Goal: Information Seeking & Learning: Find specific fact

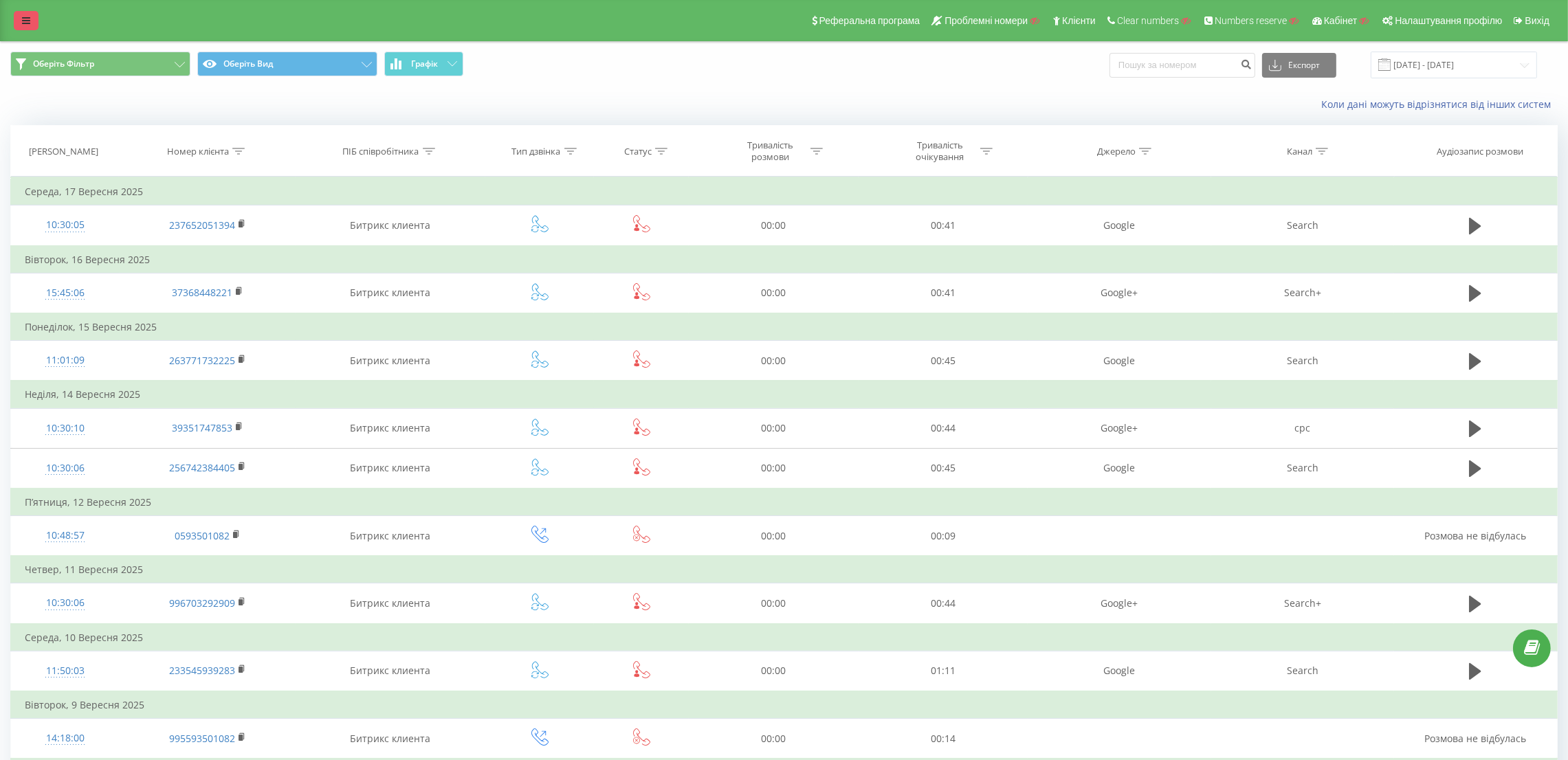
click at [22, 22] on icon at bounding box center [26, 20] width 8 height 10
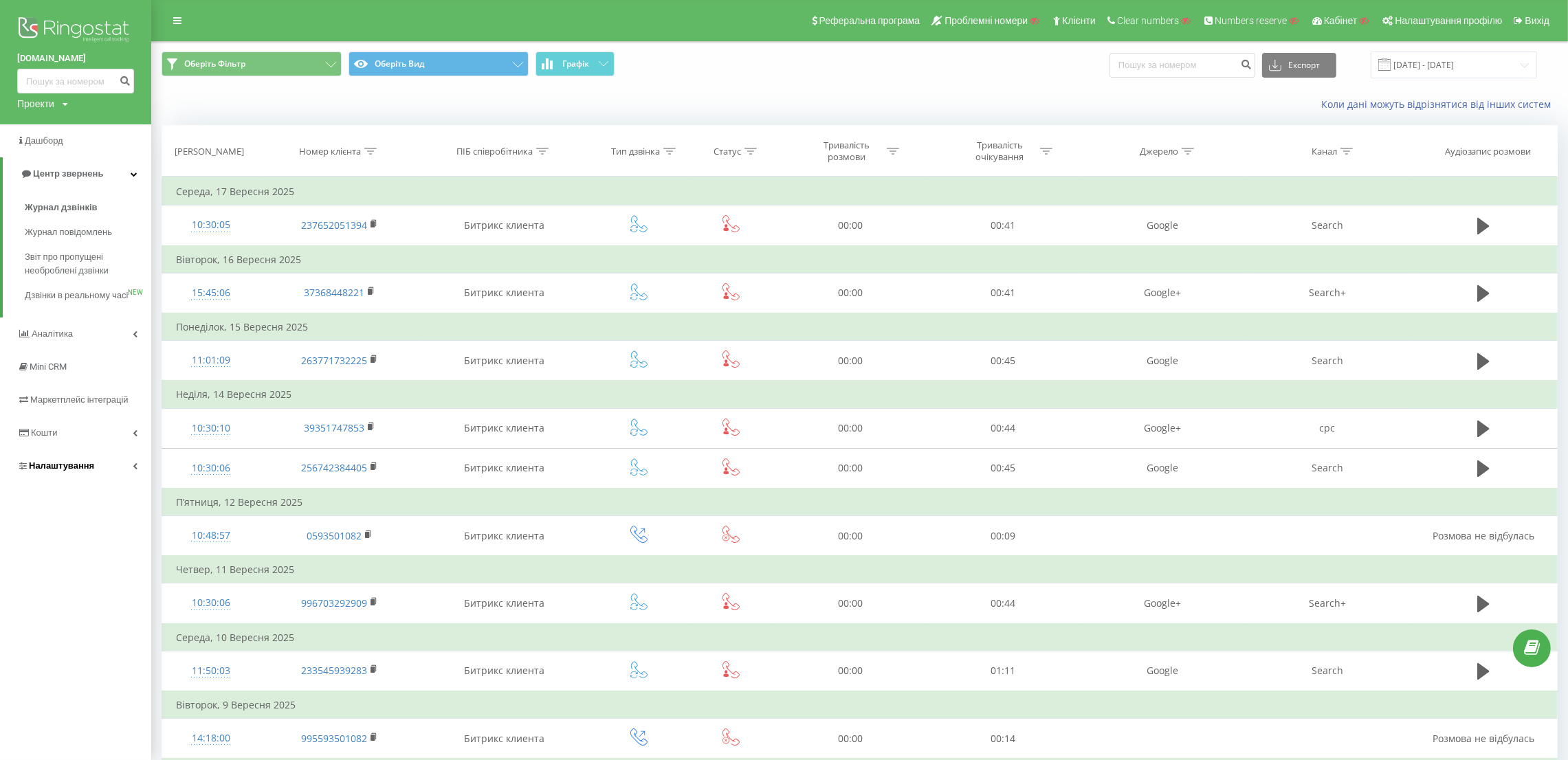
click at [69, 464] on link "Налаштування" at bounding box center [75, 466] width 151 height 33
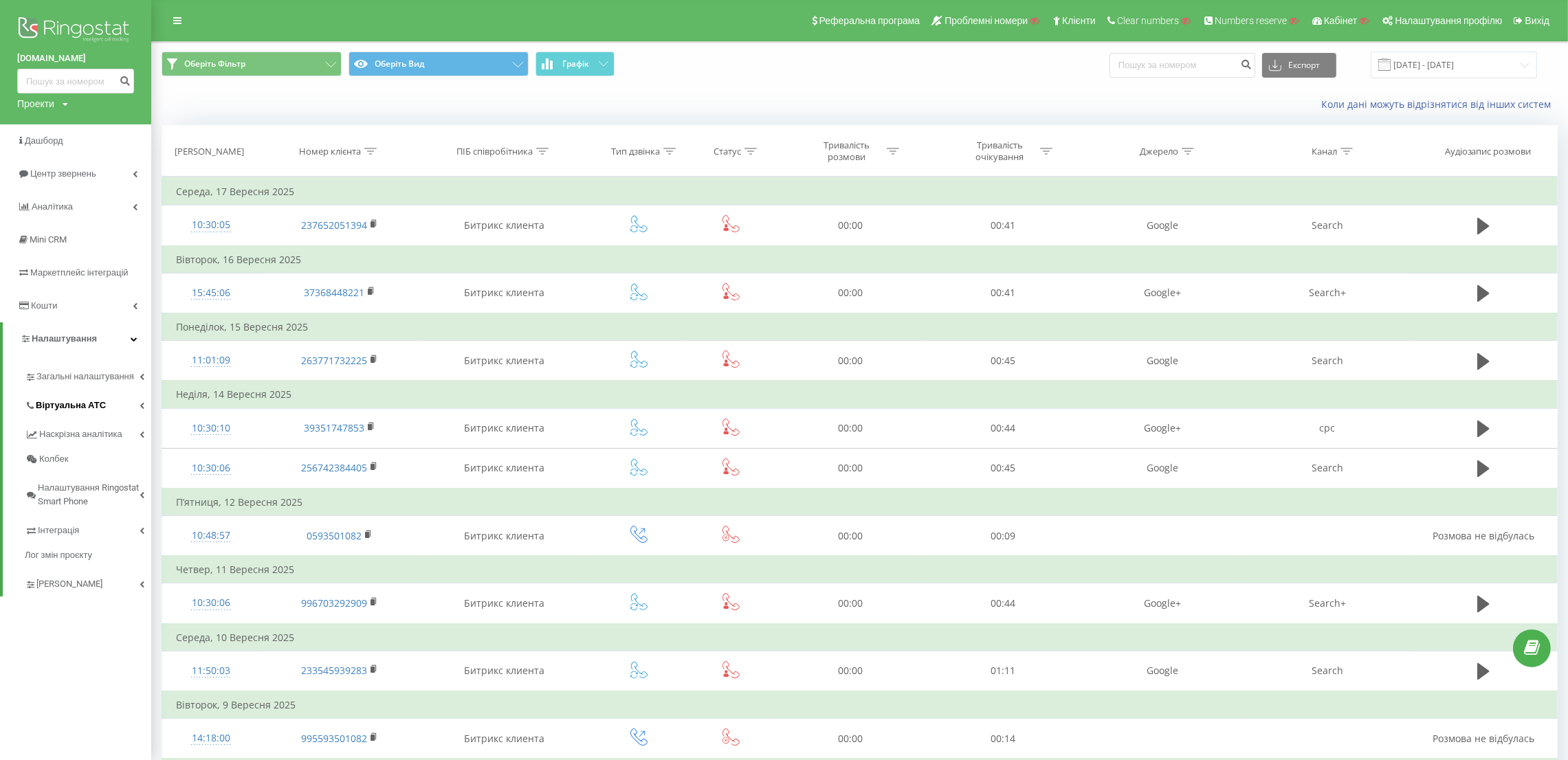
click at [94, 405] on span "Віртуальна АТС" at bounding box center [71, 405] width 70 height 14
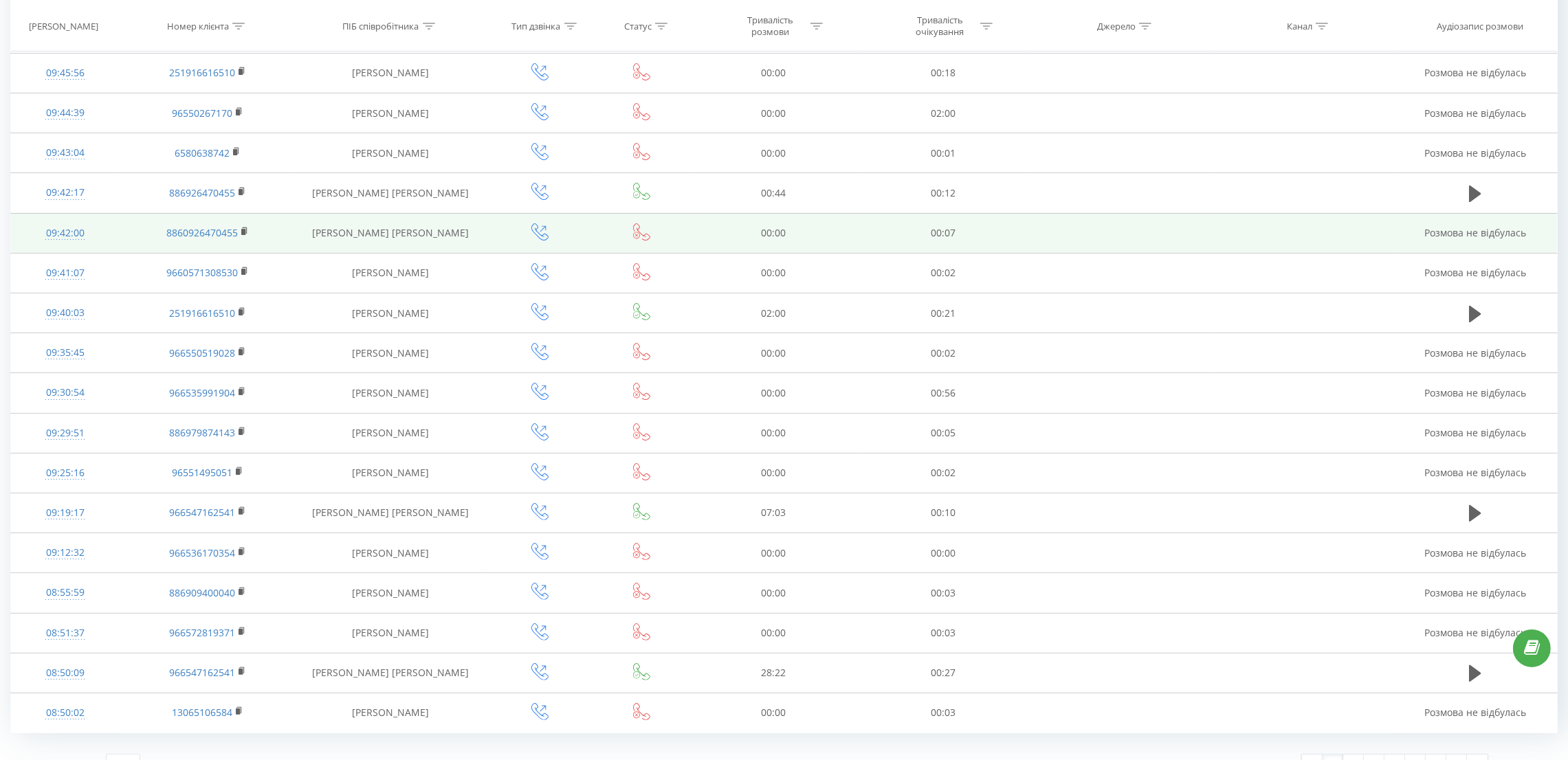
scroll to position [500, 0]
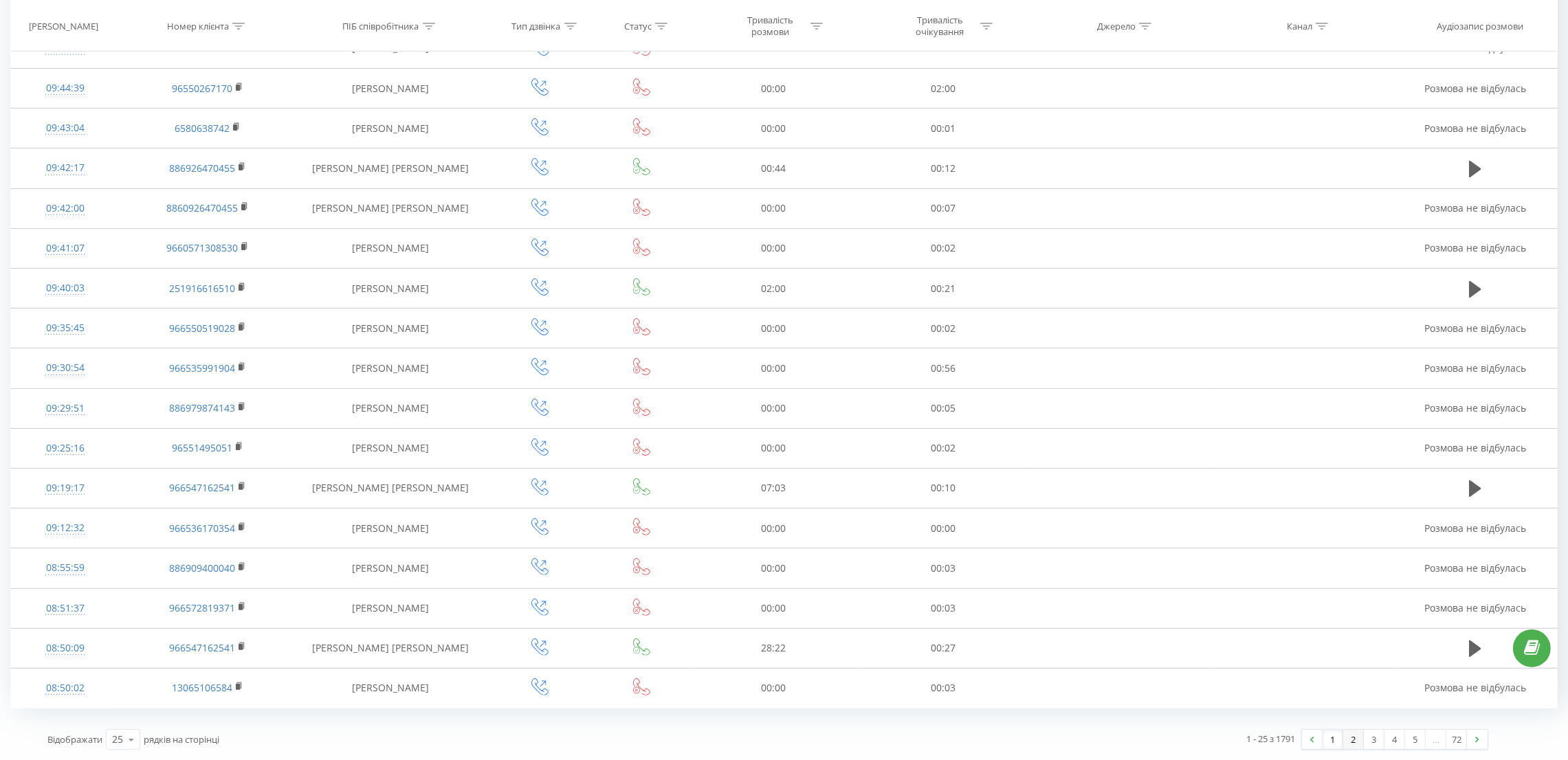
click at [1351, 734] on link "2" at bounding box center [1353, 740] width 20 height 20
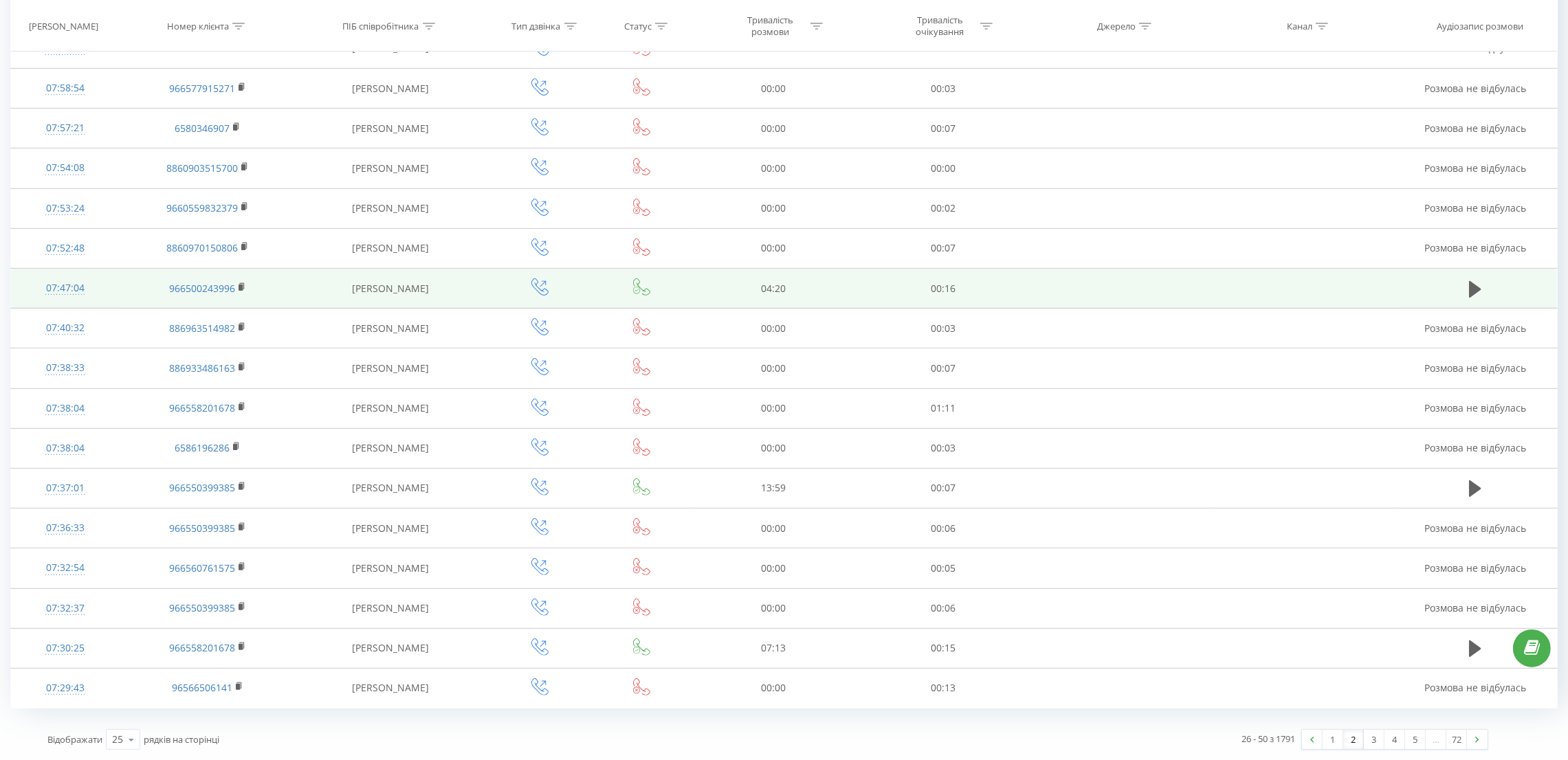
click at [1487, 291] on td at bounding box center [1475, 288] width 163 height 40
click at [1478, 287] on icon at bounding box center [1475, 289] width 12 height 16
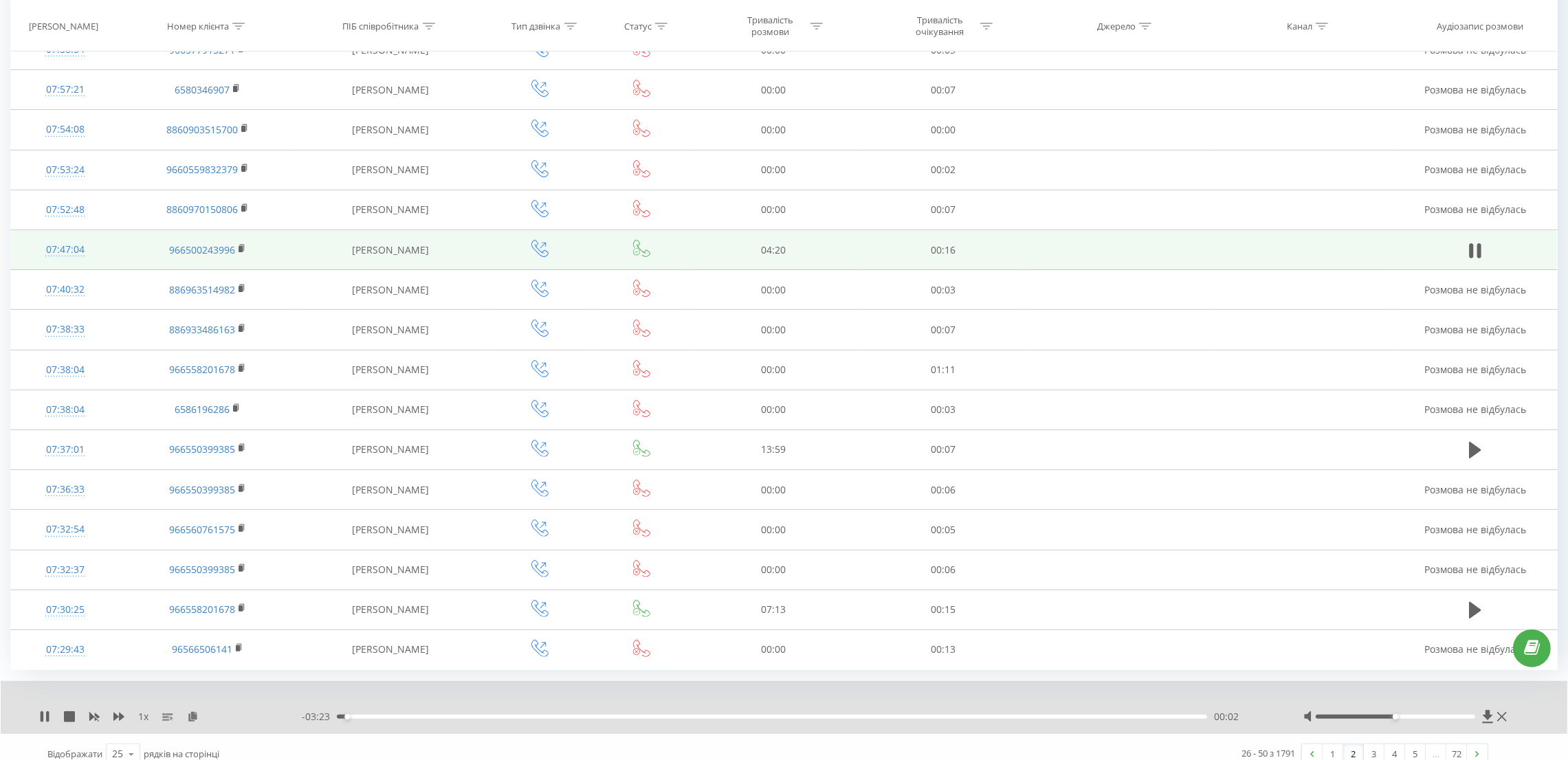
scroll to position [554, 0]
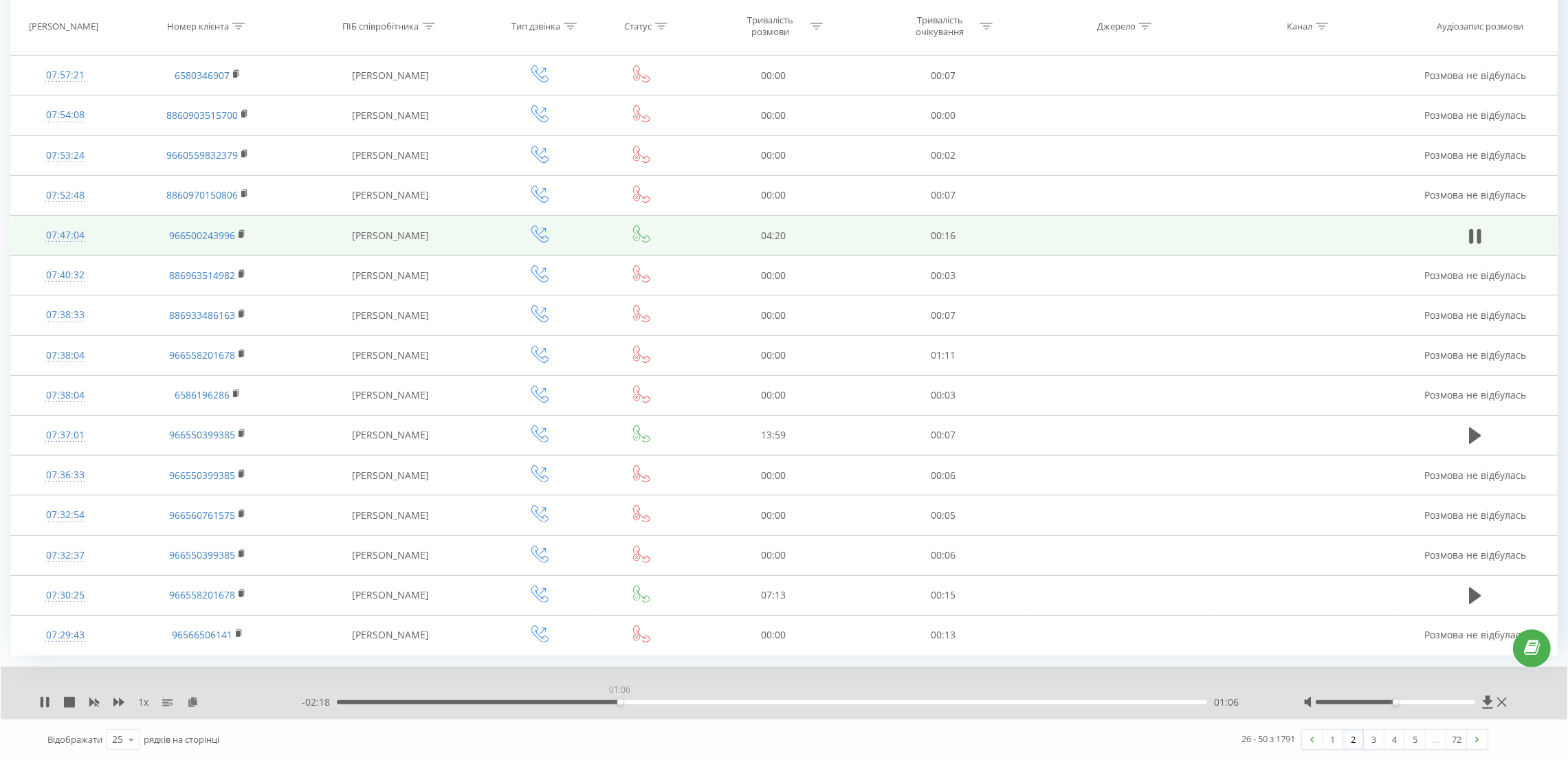
click at [619, 703] on div "01:06" at bounding box center [771, 702] width 870 height 4
drag, startPoint x: 46, startPoint y: 703, endPoint x: 54, endPoint y: 703, distance: 8.0
click at [45, 703] on icon at bounding box center [44, 702] width 11 height 11
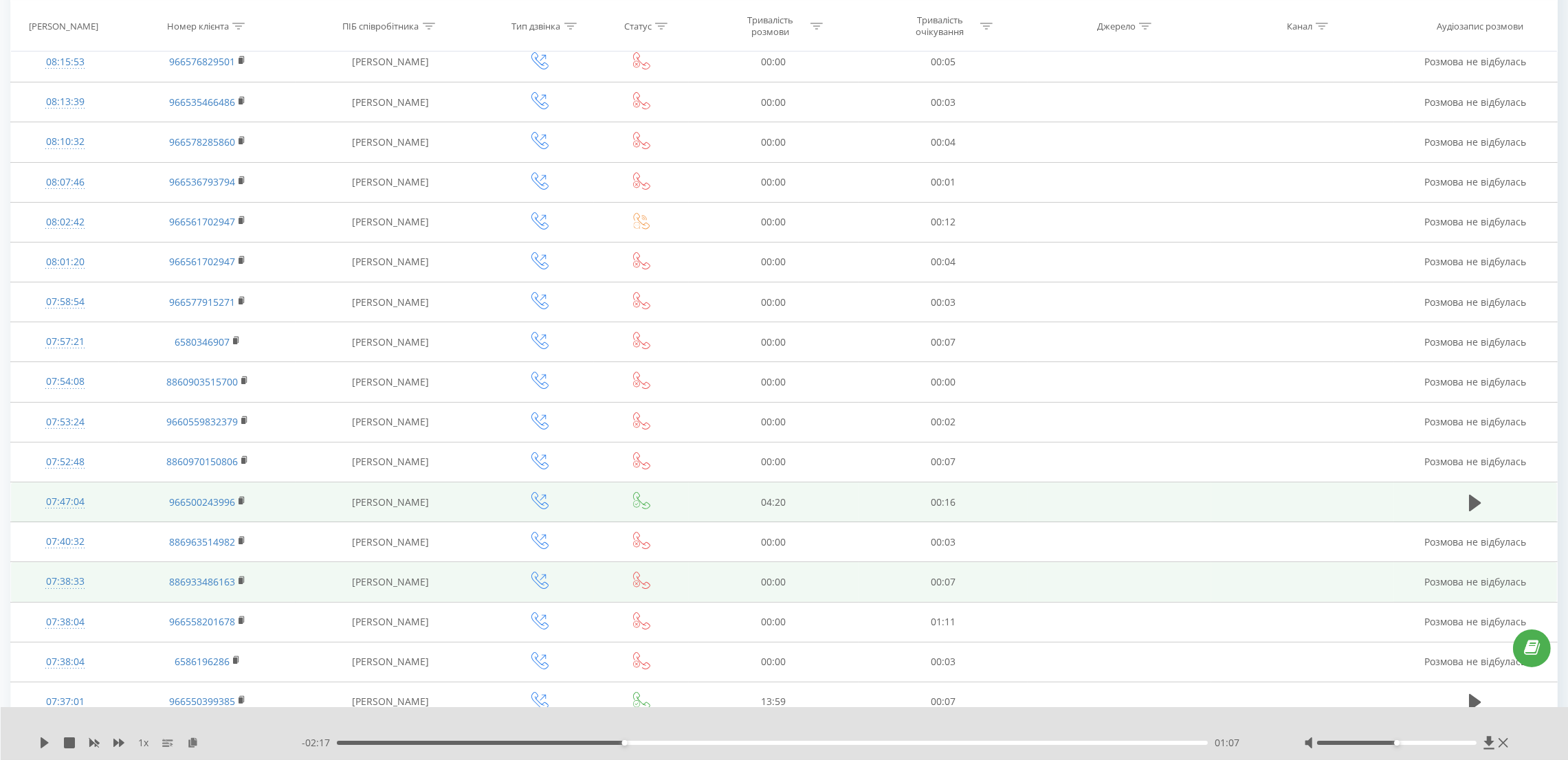
scroll to position [347, 0]
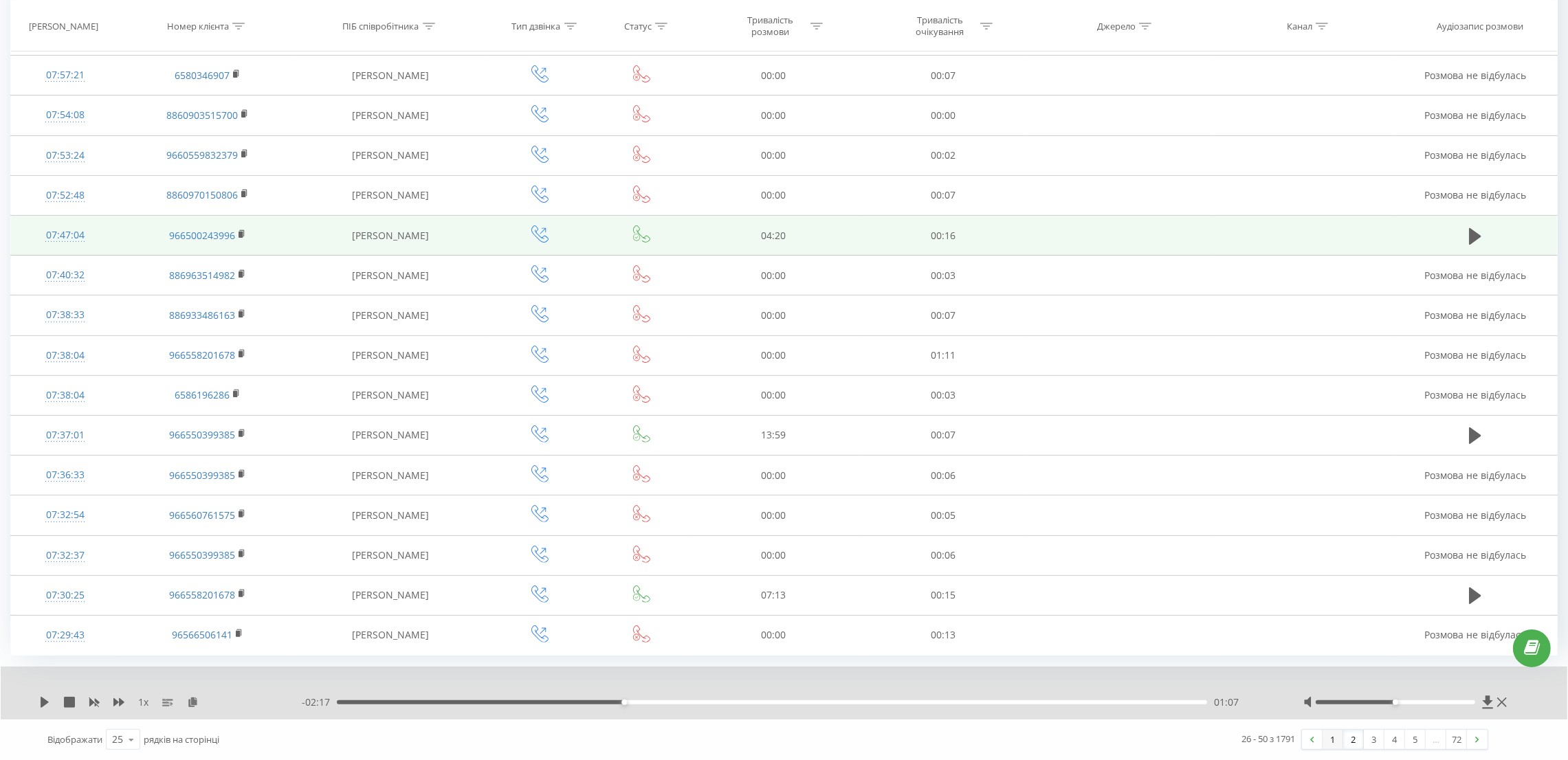
click at [1331, 740] on link "1" at bounding box center [1332, 740] width 20 height 20
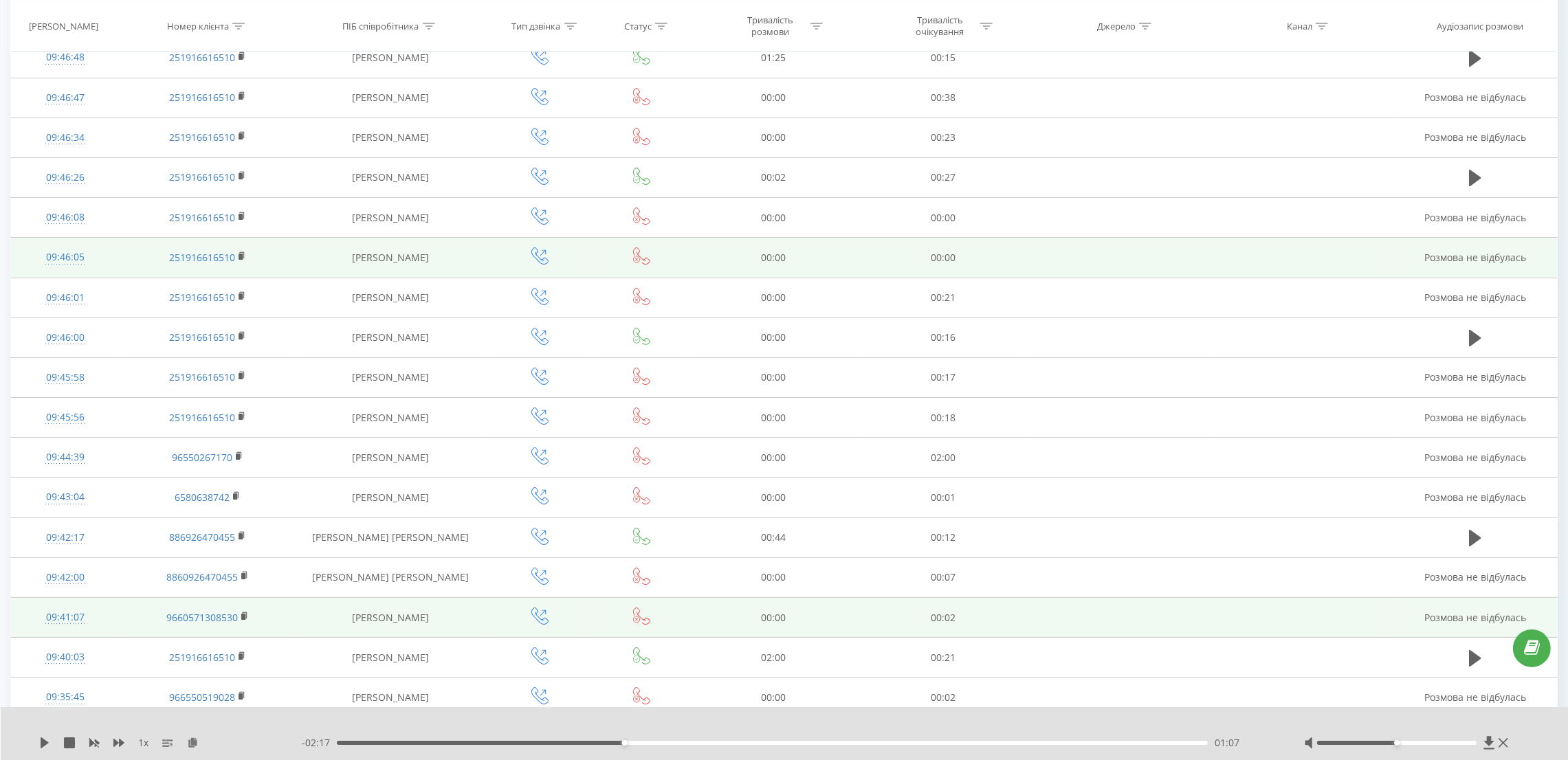
scroll to position [195, 0]
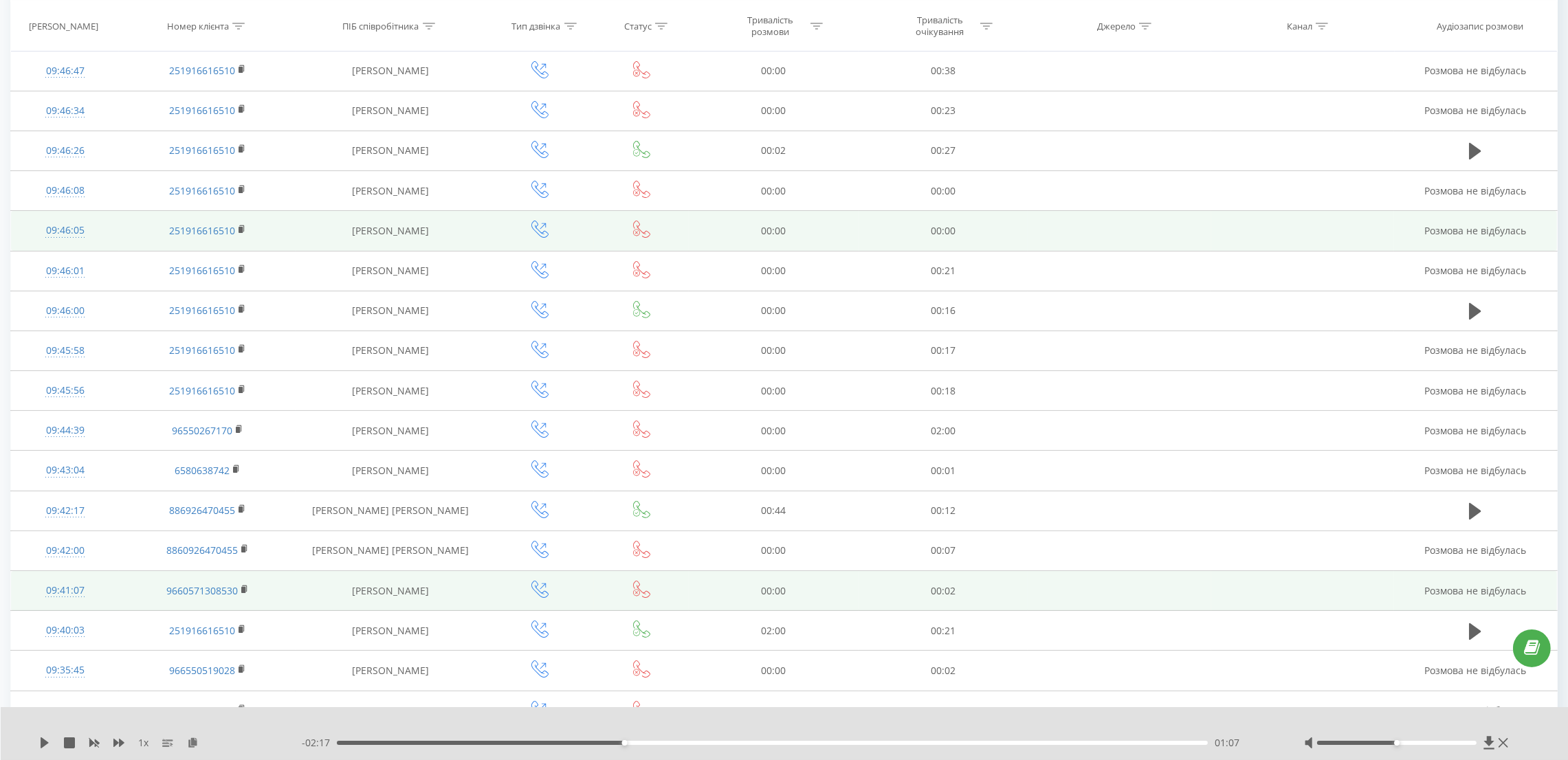
drag, startPoint x: 329, startPoint y: 233, endPoint x: 435, endPoint y: 233, distance: 106.0
click at [435, 233] on td "Dmytro Yudchenko" at bounding box center [391, 231] width 190 height 40
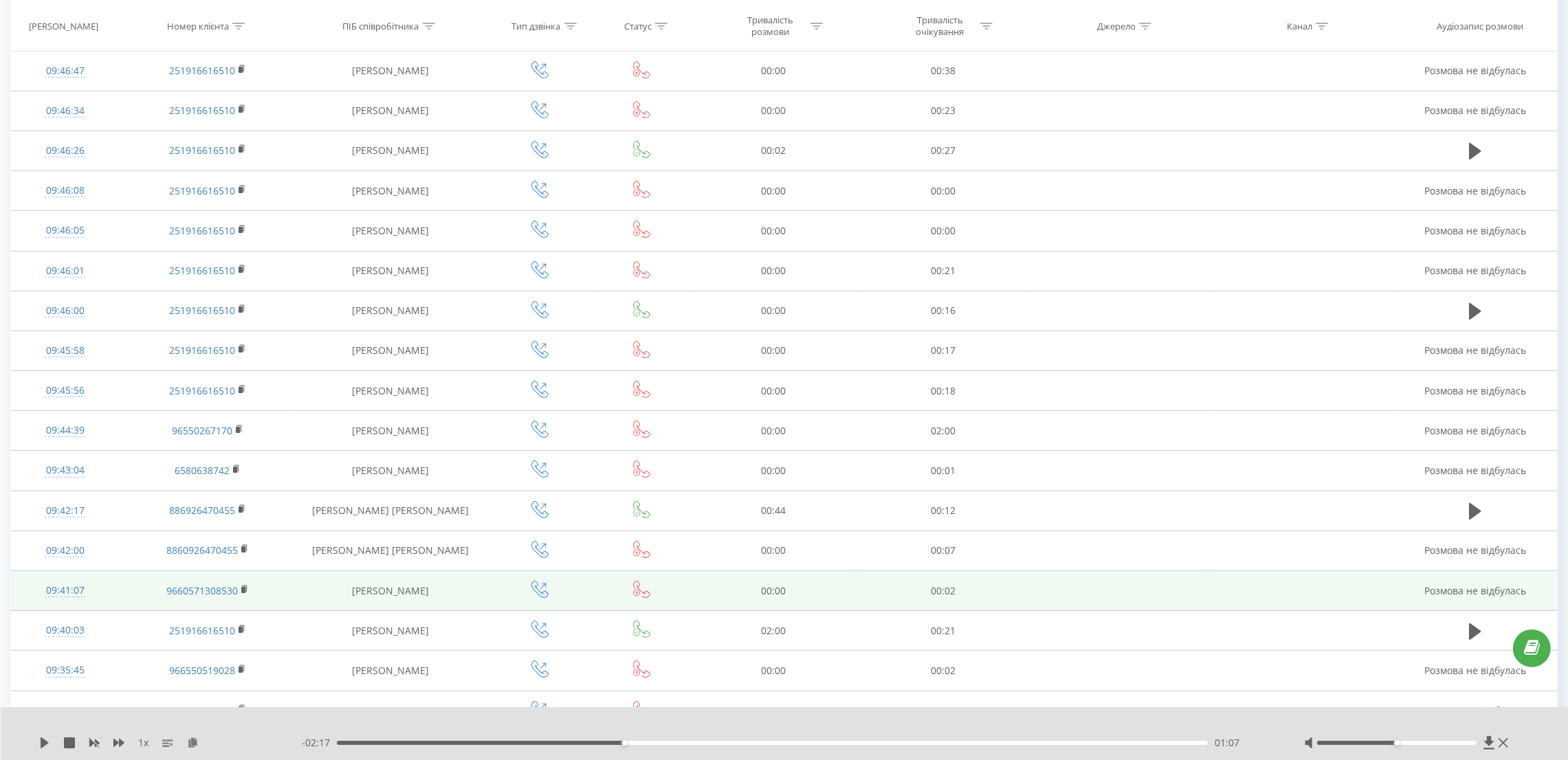
copy td "Dmytro Yudchenko"
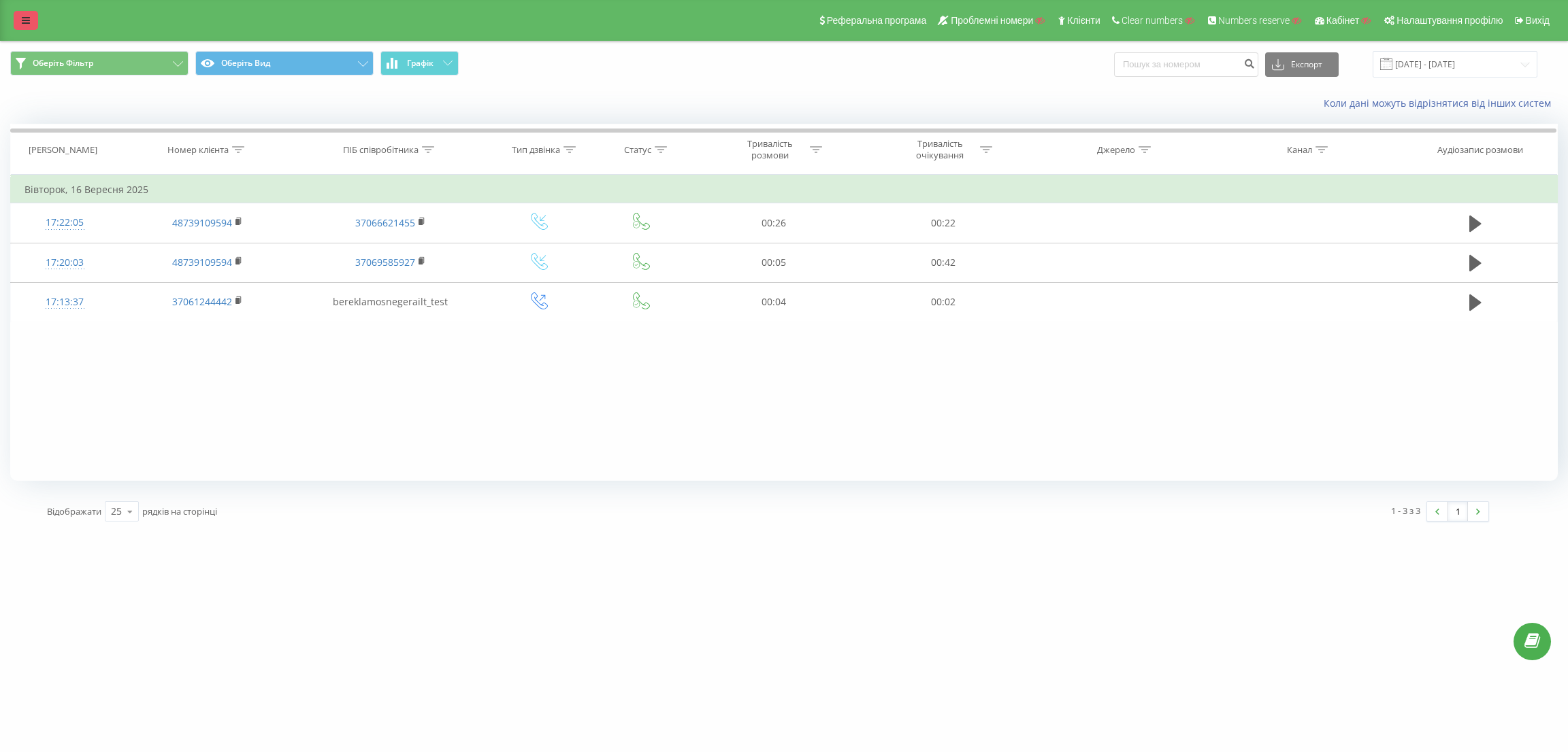
click at [27, 20] on icon at bounding box center [26, 20] width 8 height 10
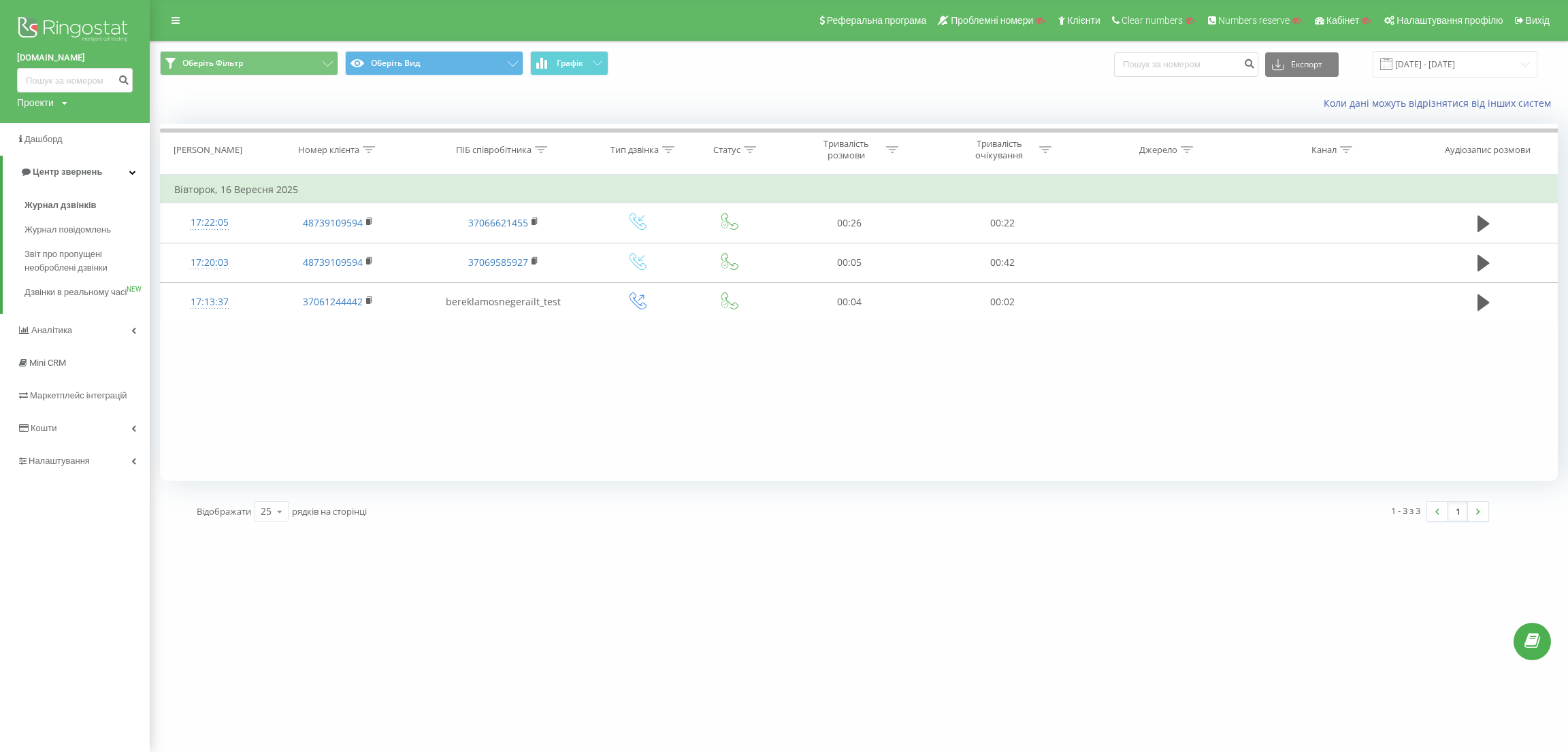
drag, startPoint x: 27, startPoint y: 20, endPoint x: 23, endPoint y: 28, distance: 8.9
click at [23, 28] on img at bounding box center [75, 31] width 116 height 34
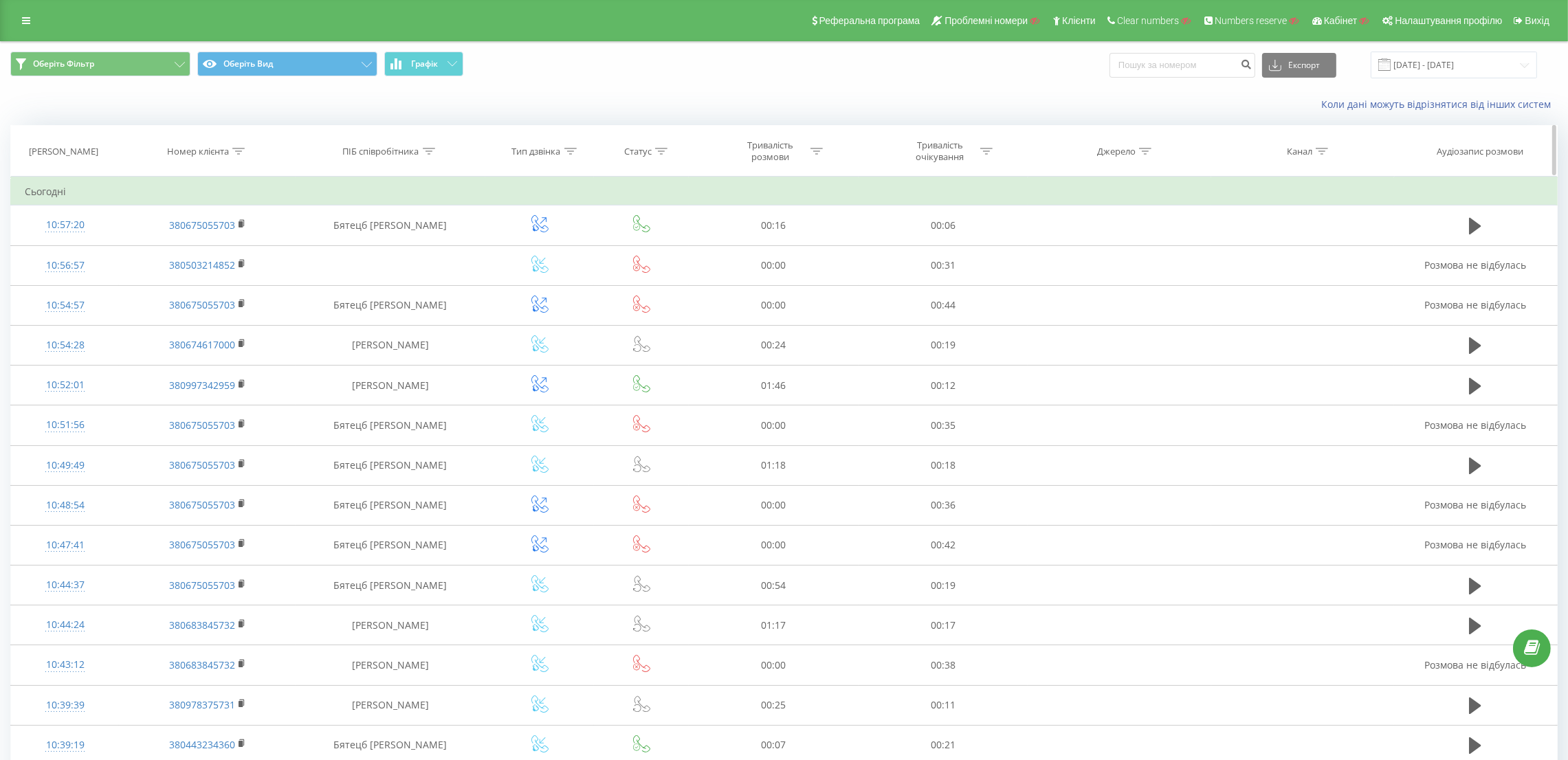
click at [431, 156] on div at bounding box center [428, 152] width 12 height 11
click at [378, 242] on input "text" at bounding box center [391, 249] width 121 height 24
paste input "[PERSON_NAME]"
type input "[PERSON_NAME]"
click at [431, 276] on span "OK" at bounding box center [419, 277] width 38 height 21
